Goal: Information Seeking & Learning: Check status

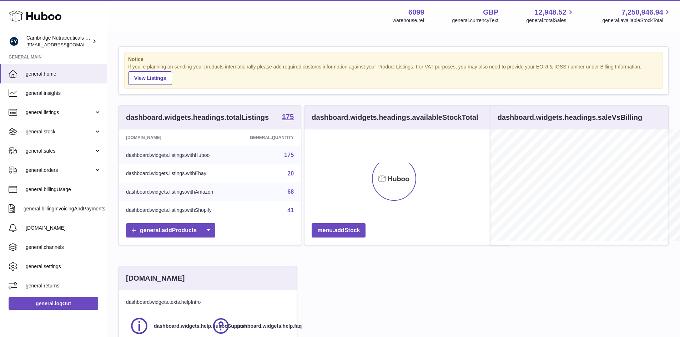
scroll to position [111, 674]
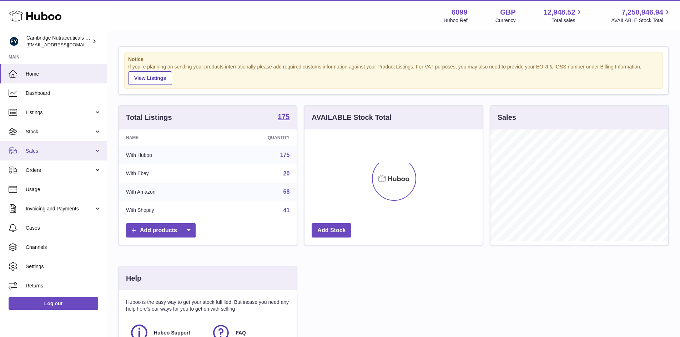
scroll to position [111, 178]
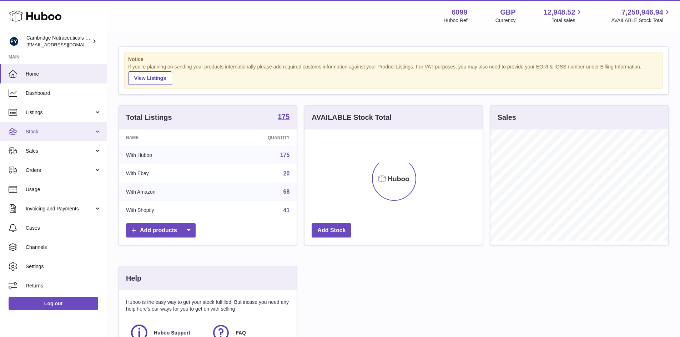
click at [36, 135] on span "Stock" at bounding box center [60, 131] width 68 height 7
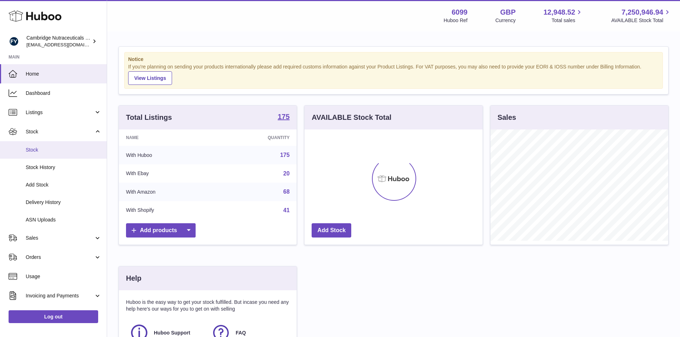
click at [29, 152] on span "Stock" at bounding box center [64, 150] width 76 height 7
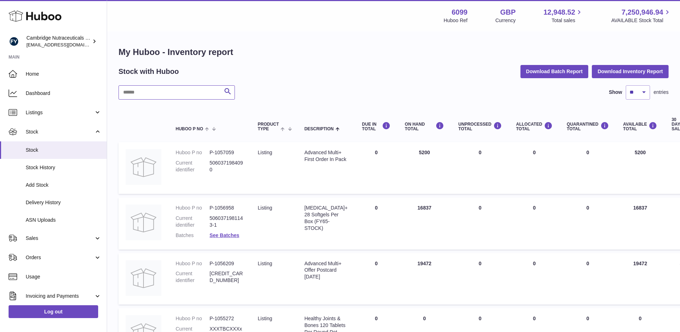
click at [138, 93] on input "text" at bounding box center [176, 92] width 116 height 14
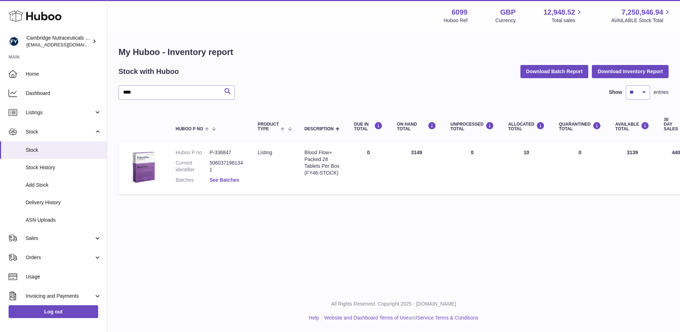
click at [228, 180] on link "See Batches" at bounding box center [224, 180] width 30 height 6
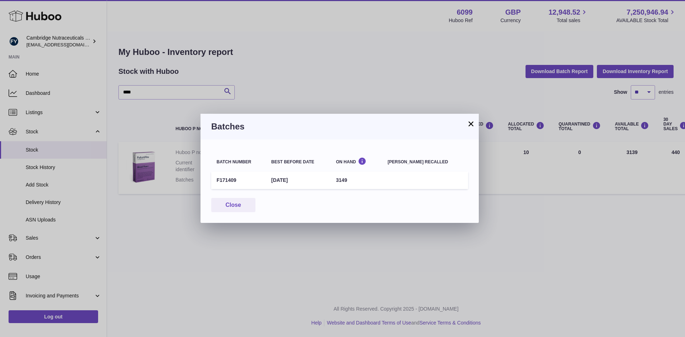
click at [472, 125] on button "×" at bounding box center [471, 124] width 9 height 9
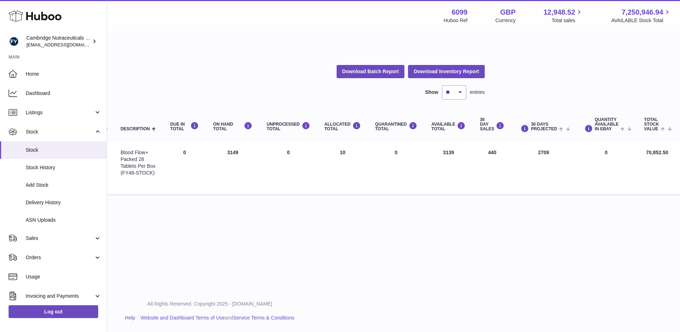
scroll to position [0, 222]
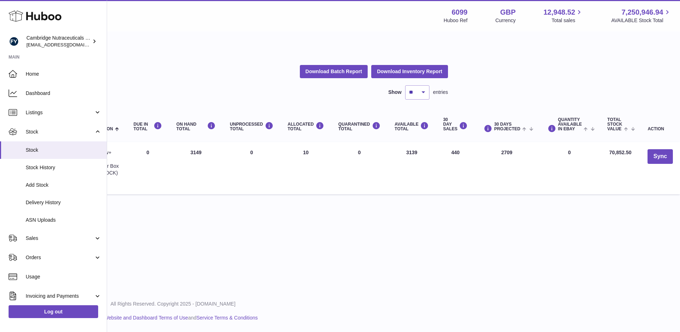
click at [290, 331] on div "All Rights Reserved. Copyright 2025 - [DOMAIN_NAME] Help Website and Dashboard …" at bounding box center [173, 311] width 573 height 42
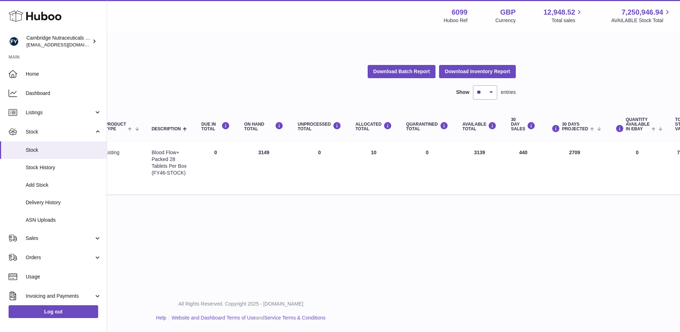
scroll to position [0, 0]
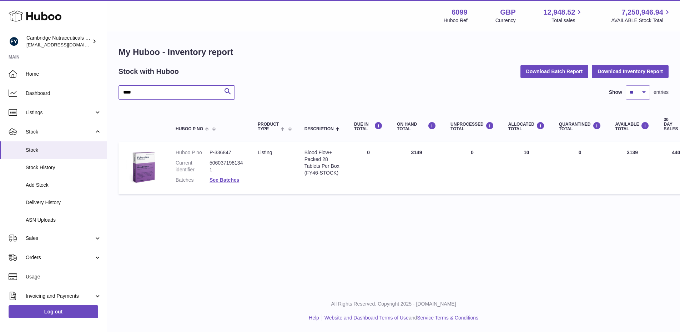
click at [146, 90] on input "****" at bounding box center [176, 92] width 116 height 14
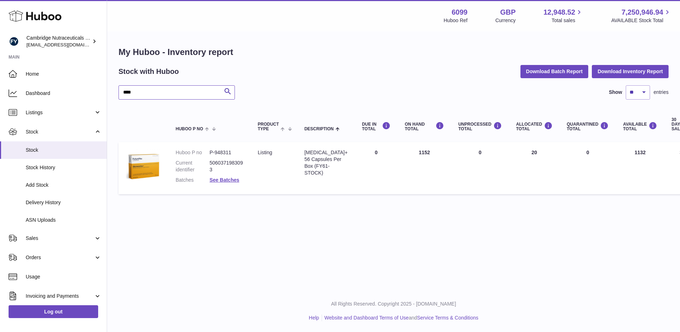
drag, startPoint x: 143, startPoint y: 94, endPoint x: 225, endPoint y: 82, distance: 82.6
click at [171, 94] on input "****" at bounding box center [176, 92] width 116 height 14
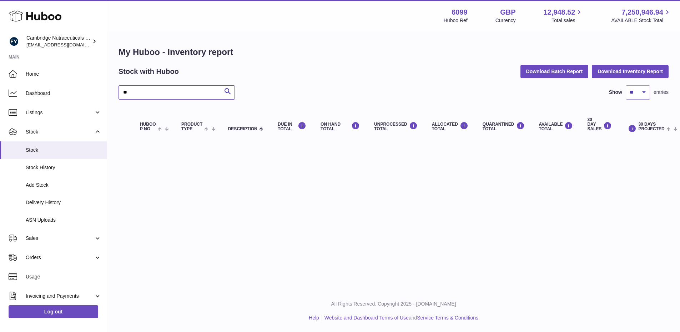
type input "*"
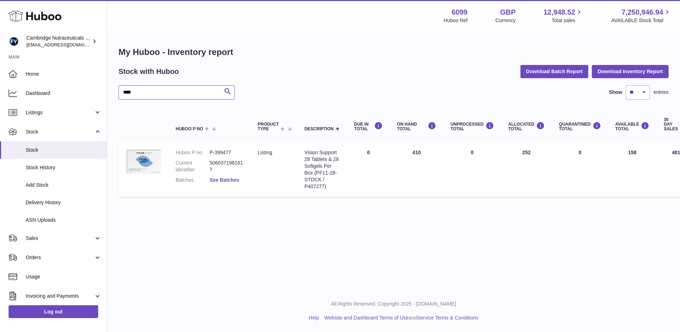
type input "****"
click at [218, 181] on link "See Batches" at bounding box center [224, 180] width 30 height 6
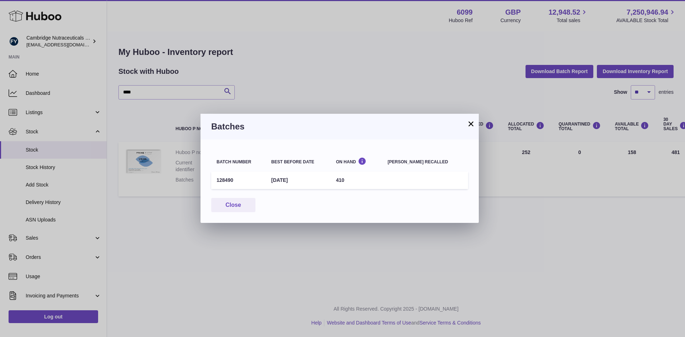
click at [470, 123] on button "×" at bounding box center [471, 124] width 9 height 9
